Goal: Obtain resource: Download file/media

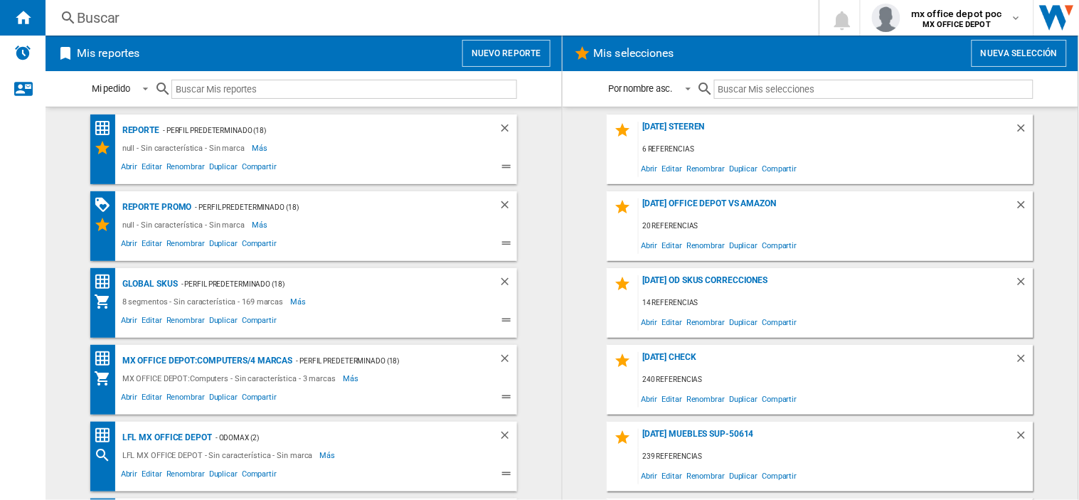
click at [514, 55] on button "Nuevo reporte" at bounding box center [506, 53] width 88 height 27
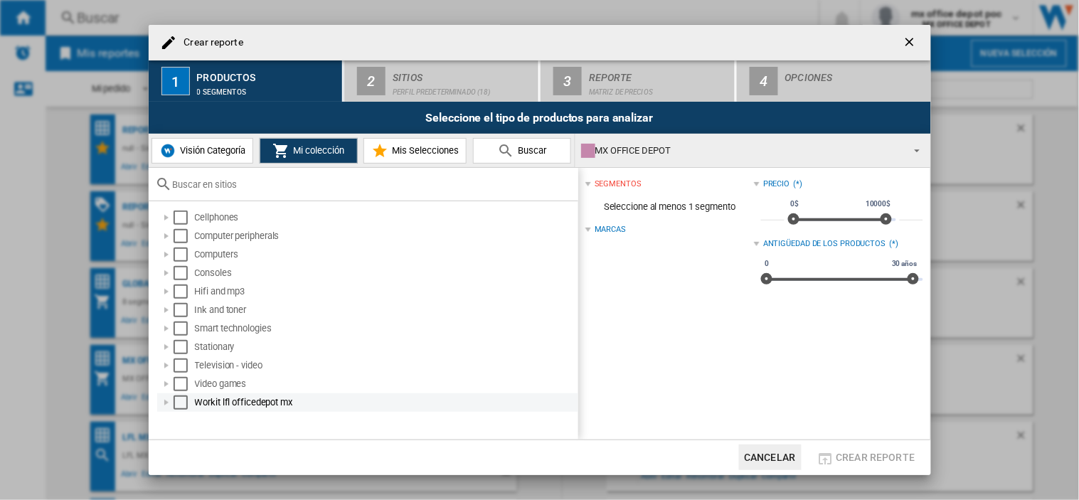
click at [175, 400] on div "Select" at bounding box center [181, 402] width 14 height 14
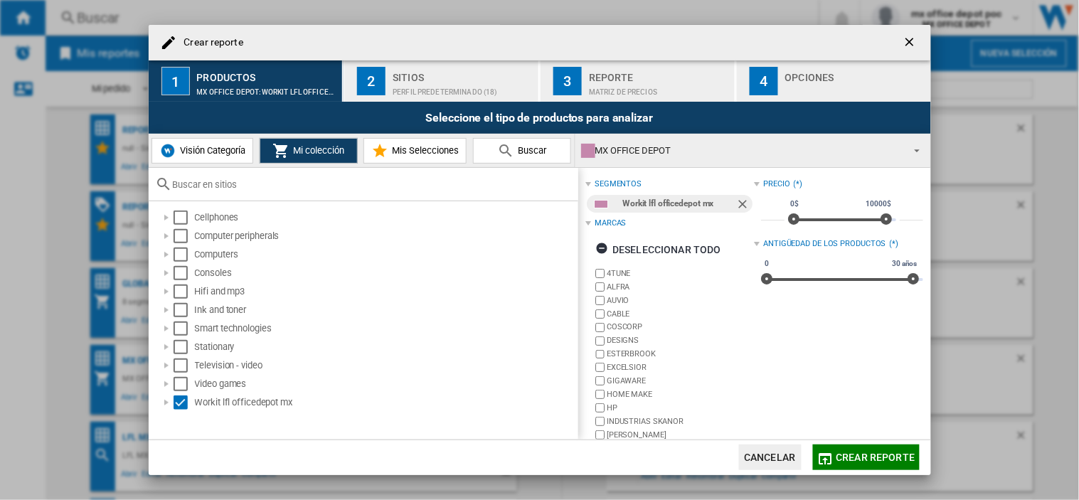
click at [408, 82] on div "Perfil predeterminado (18)" at bounding box center [463, 88] width 140 height 15
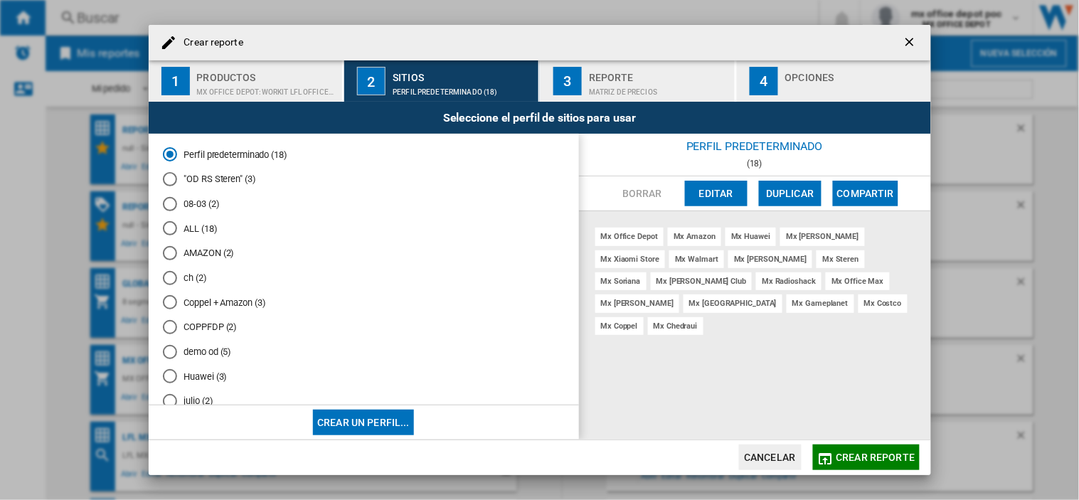
click at [617, 81] on div "Matriz de precios" at bounding box center [659, 88] width 140 height 15
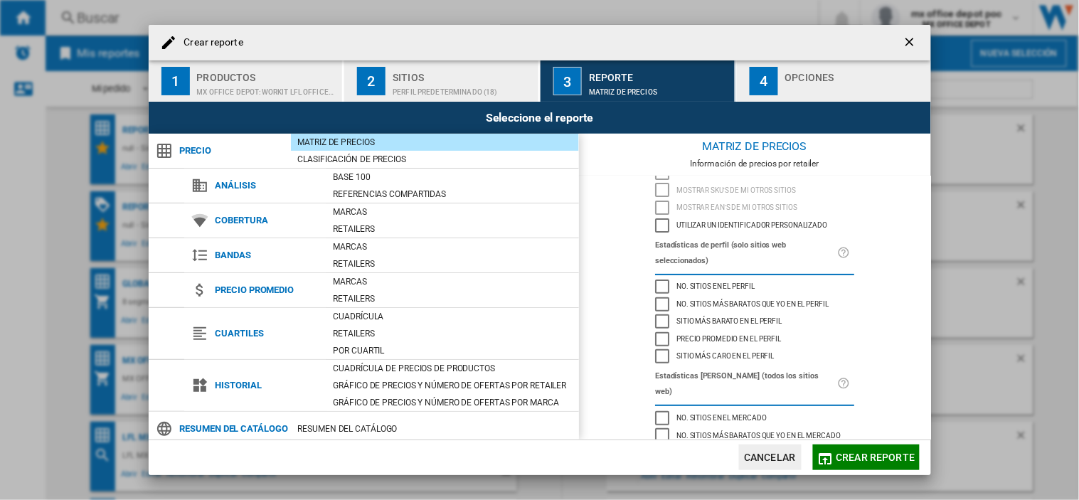
scroll to position [10, 0]
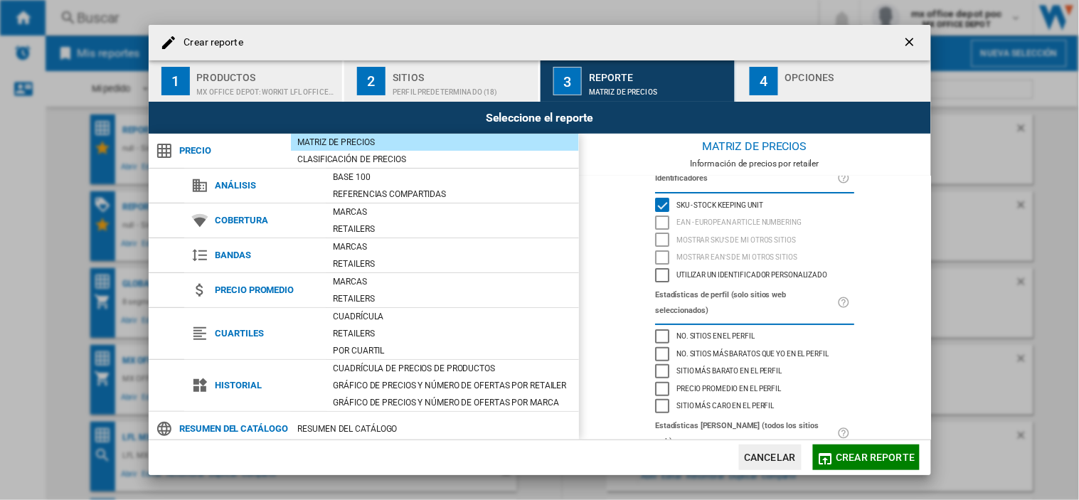
click at [838, 457] on span "Crear reporte" at bounding box center [876, 457] width 79 height 11
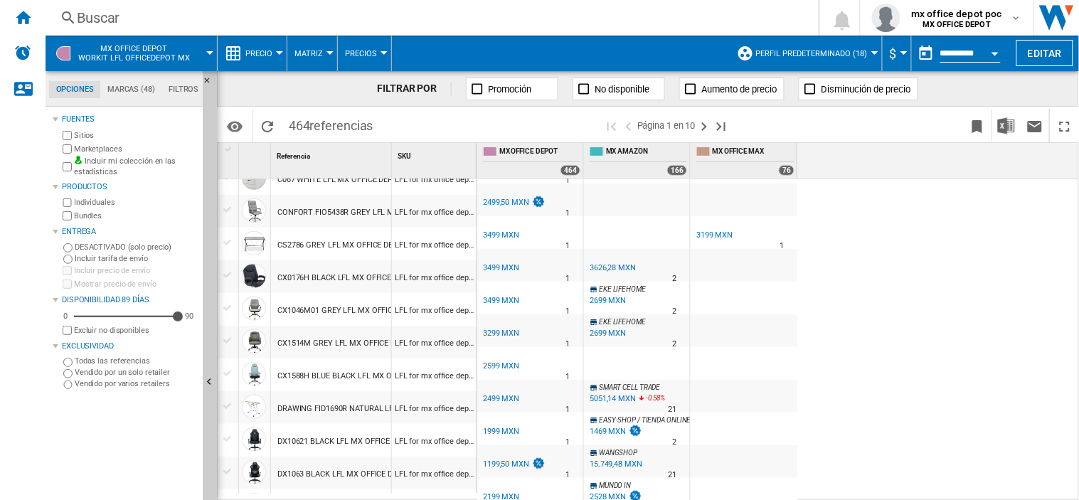
scroll to position [79, 0]
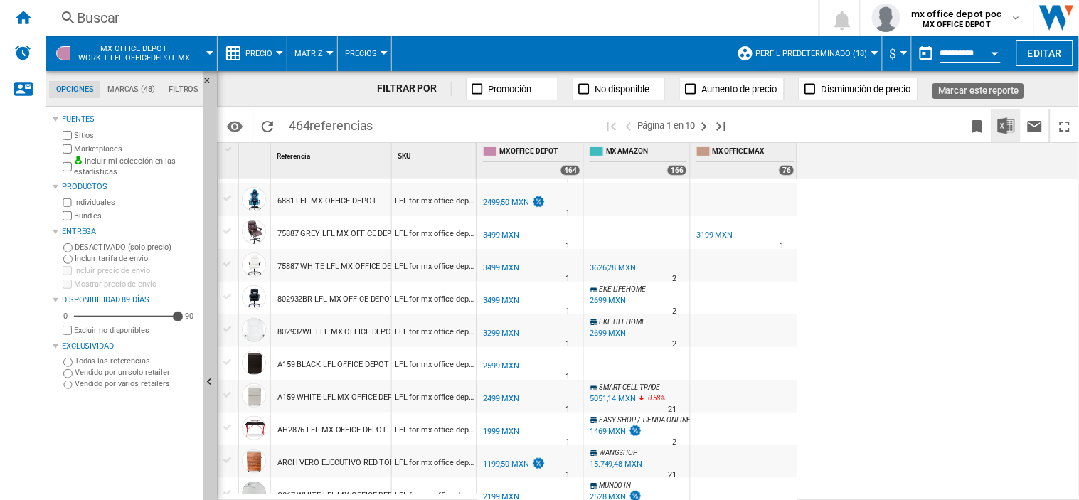
click at [993, 128] on button "Descargar en Excel" at bounding box center [1006, 125] width 28 height 33
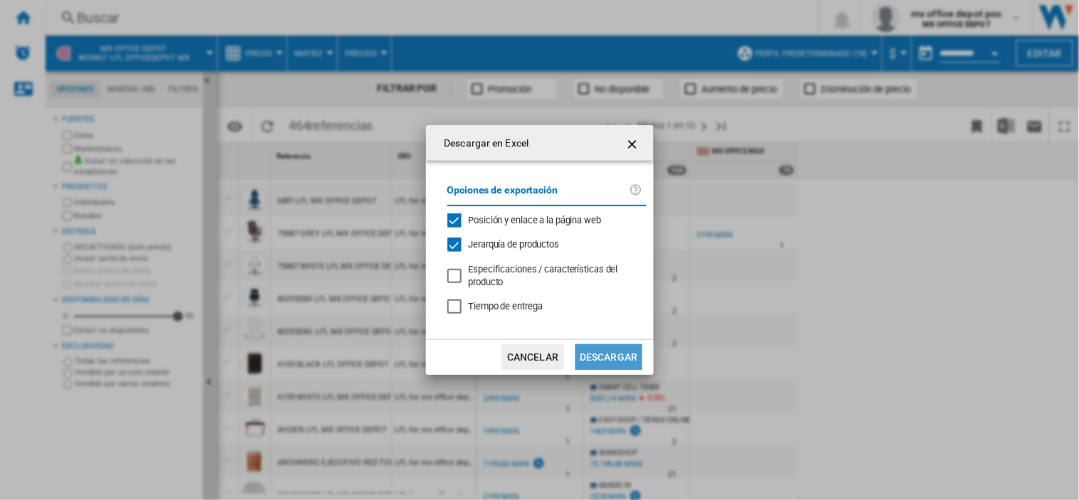
click at [615, 358] on button "Descargar" at bounding box center [608, 357] width 66 height 26
